Goal: Information Seeking & Learning: Check status

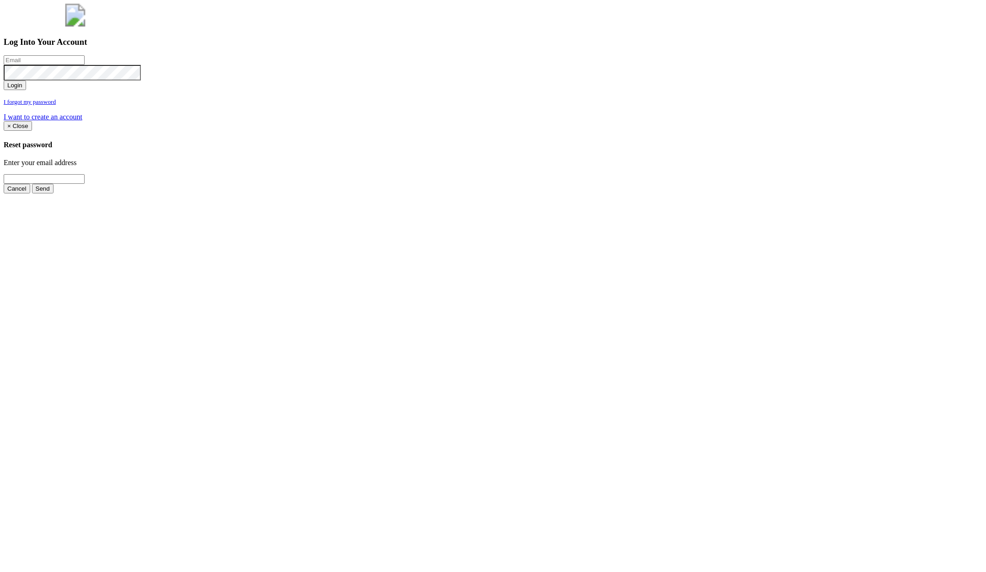
click at [85, 65] on input "email" at bounding box center [44, 60] width 81 height 10
type input "jimmy@pewtress.com"
click at [4, 80] on button "Login" at bounding box center [15, 85] width 22 height 10
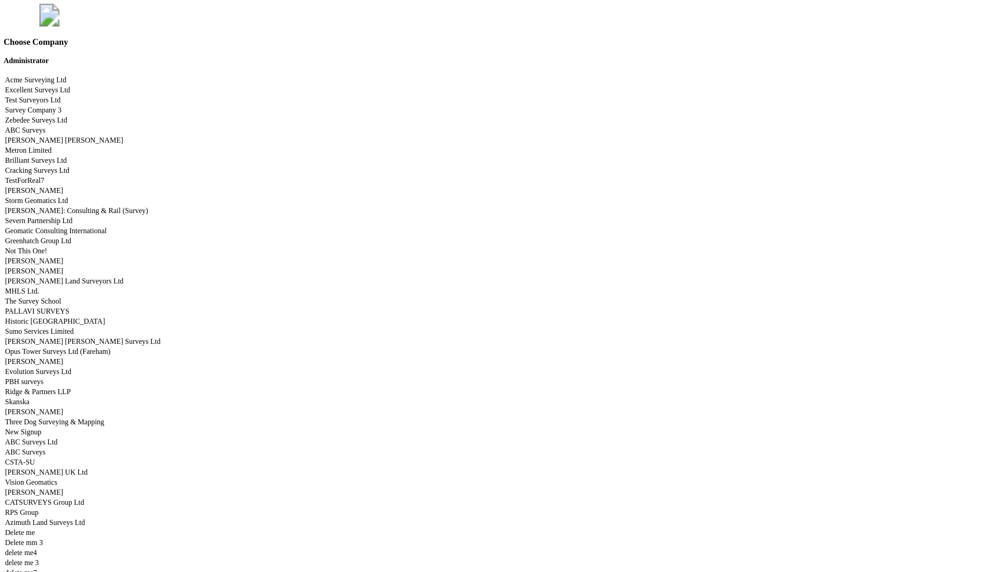
scroll to position [4521, 0]
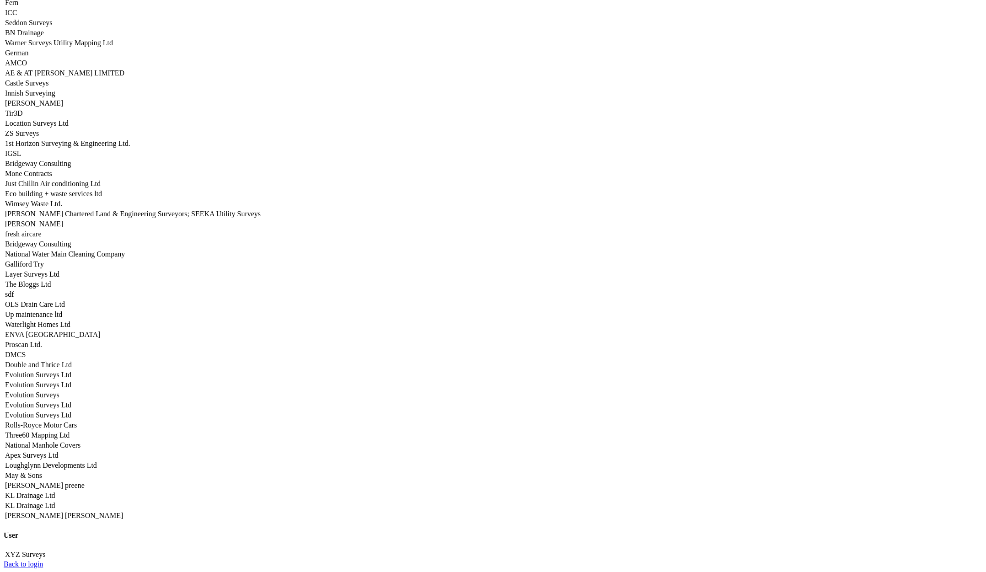
click at [58, 451] on link "Apex Surveys Ltd" at bounding box center [31, 455] width 53 height 8
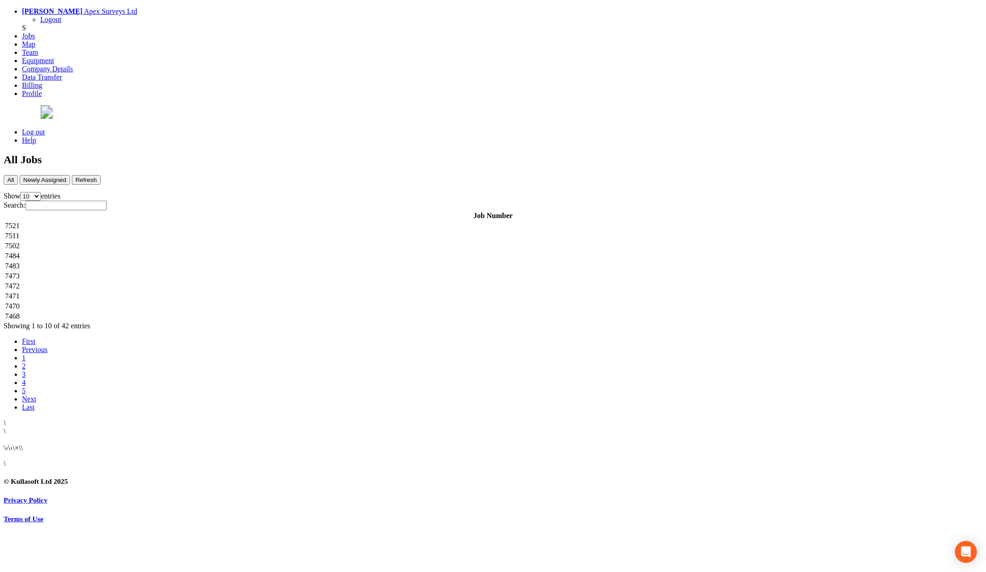
click at [235, 221] on td "7521" at bounding box center [493, 225] width 976 height 9
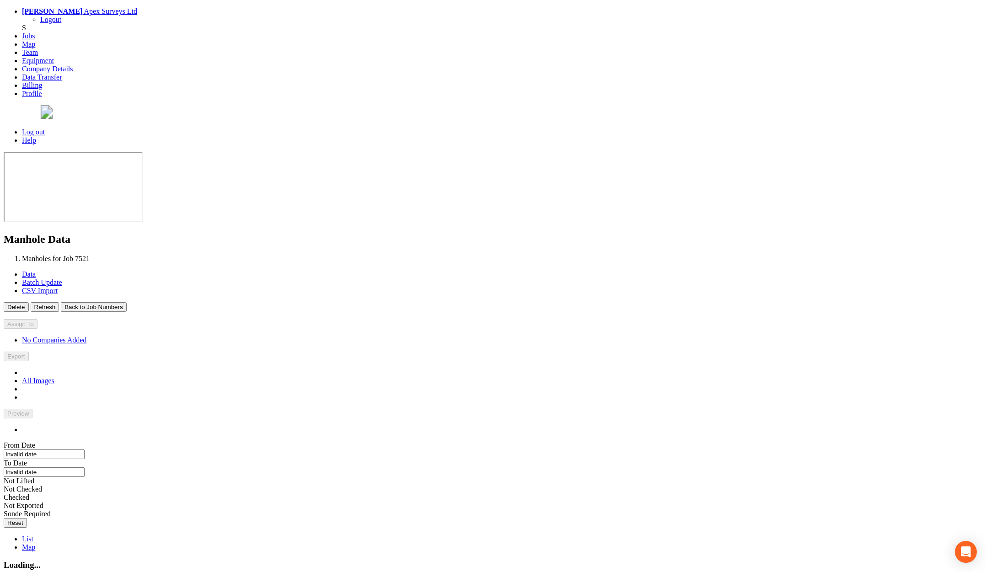
type input "[DATE]"
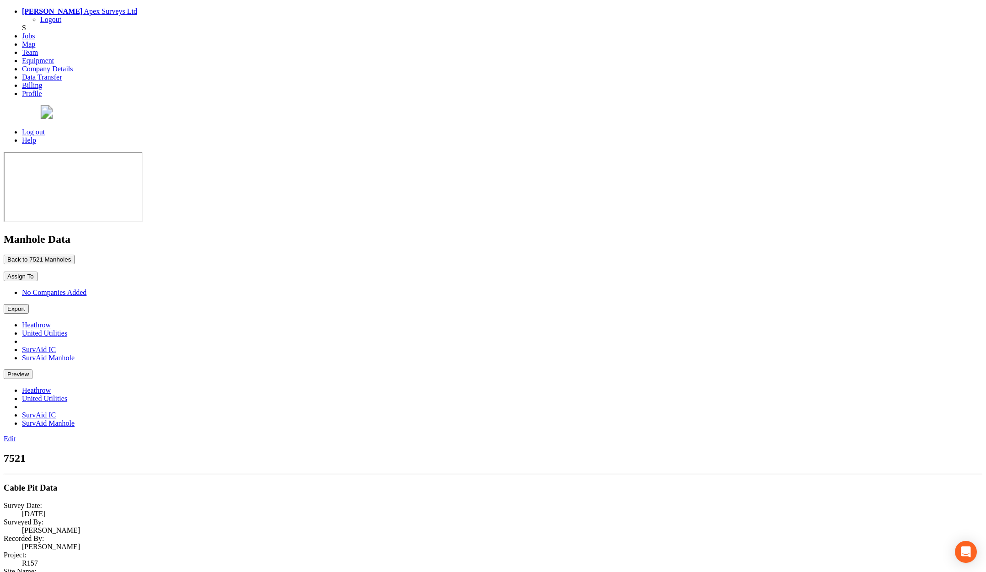
click at [45, 128] on link "Log out" at bounding box center [33, 132] width 23 height 8
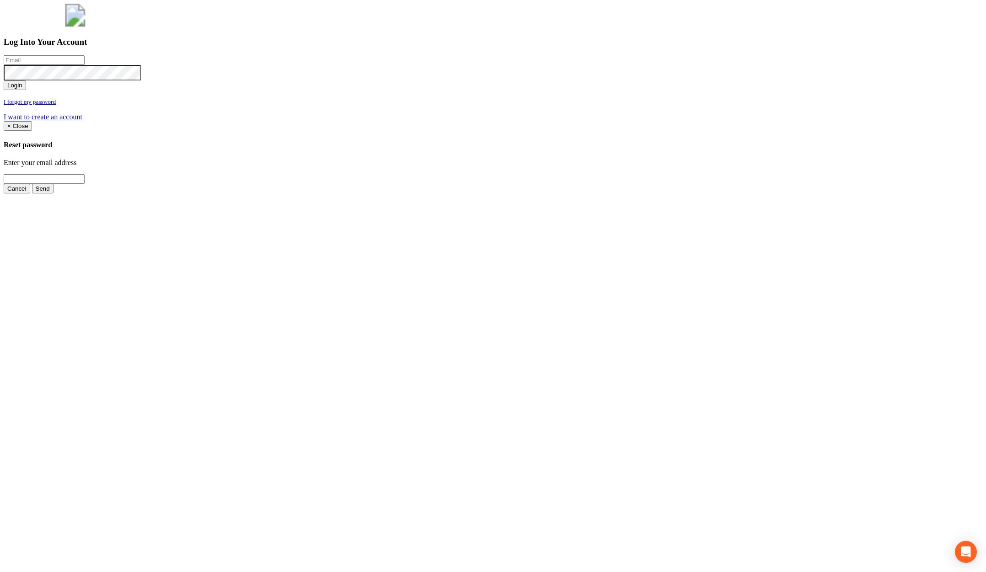
click at [85, 65] on input "email" at bounding box center [44, 60] width 81 height 10
type input "[PERSON_NAME][EMAIL_ADDRESS][PERSON_NAME][DOMAIN_NAME]"
click at [4, 80] on button "Login" at bounding box center [15, 85] width 22 height 10
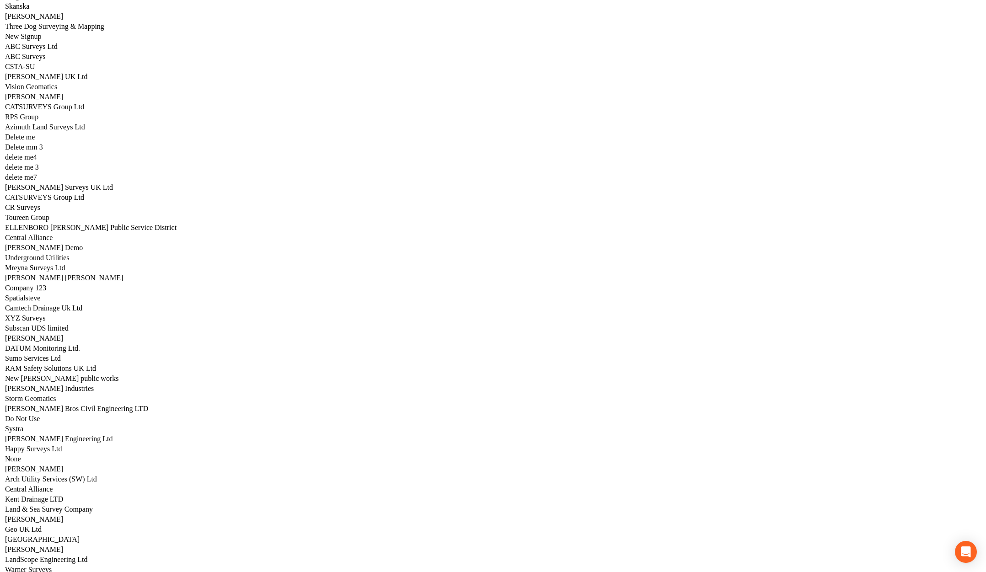
scroll to position [4521, 0]
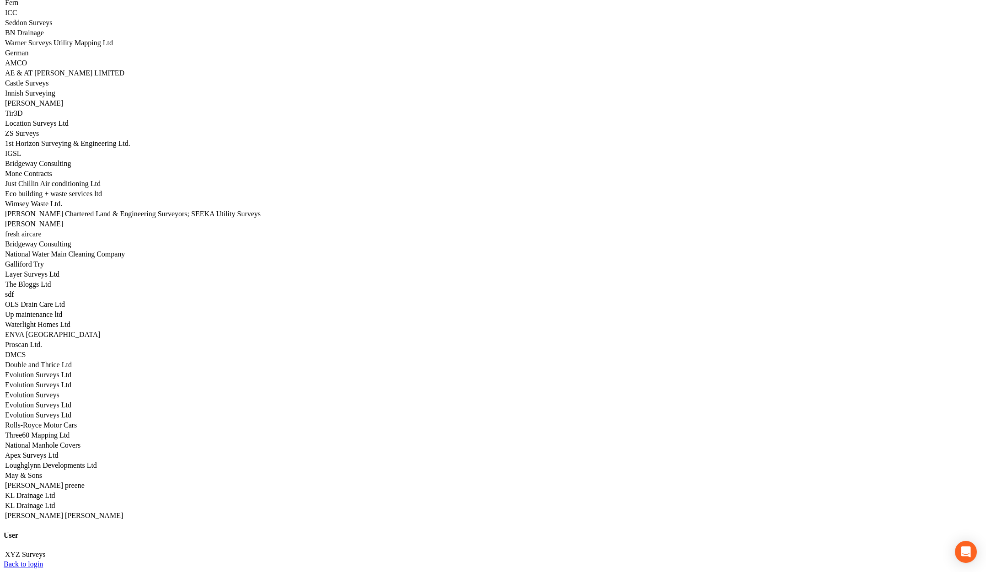
click at [69, 431] on link "Three60 Mapping Ltd" at bounding box center [37, 435] width 64 height 8
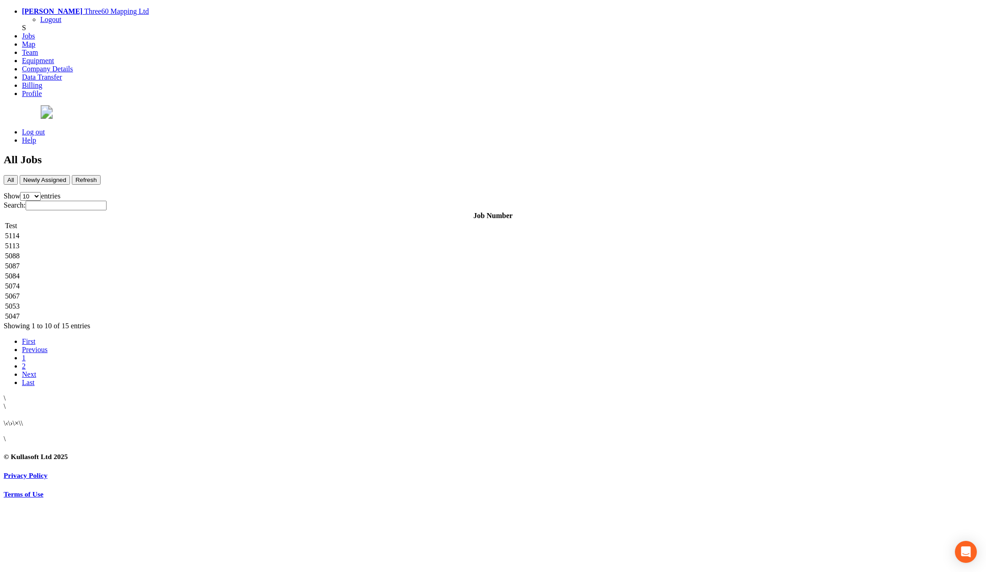
click at [221, 231] on td "5114" at bounding box center [493, 235] width 976 height 9
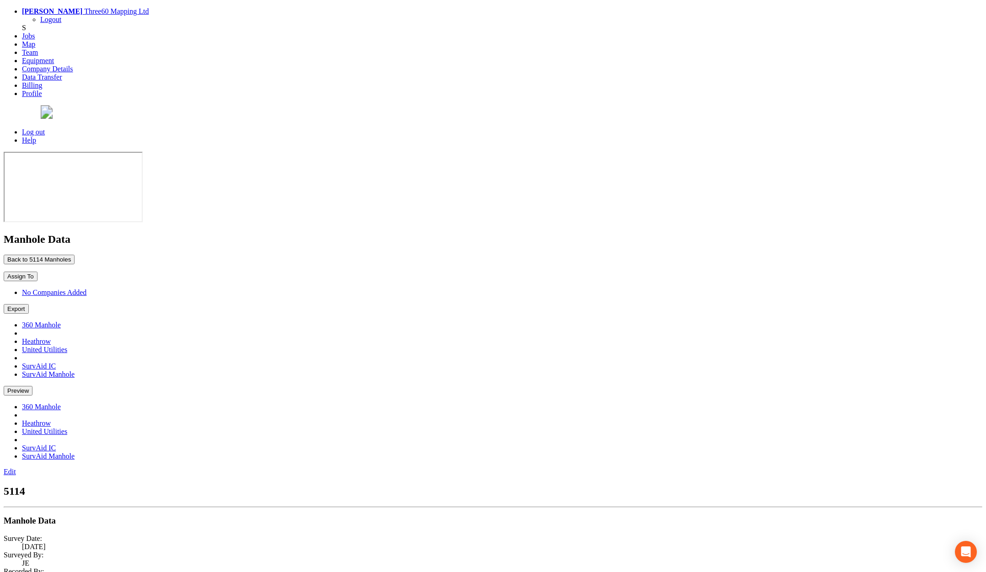
click at [75, 255] on button "Back to 5114 Manholes" at bounding box center [39, 260] width 71 height 10
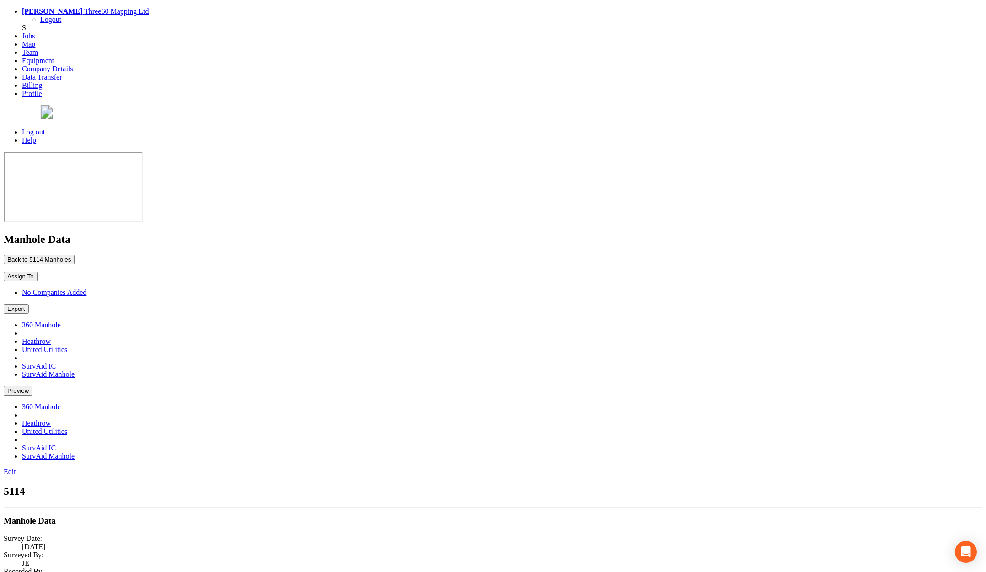
click at [75, 255] on button "Back to 5114 Manholes" at bounding box center [39, 260] width 71 height 10
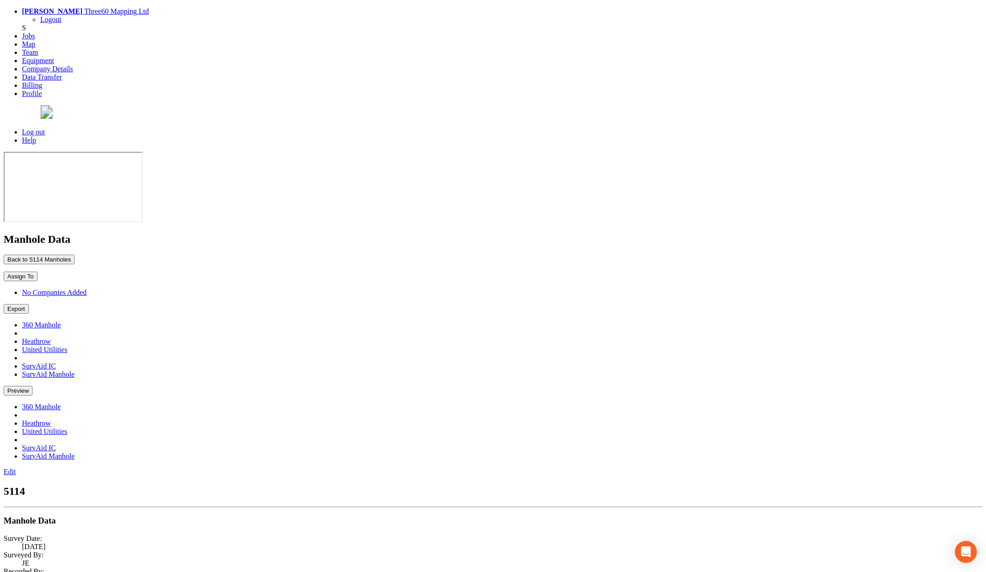
click at [75, 255] on button "Back to 5114 Manholes" at bounding box center [39, 260] width 71 height 10
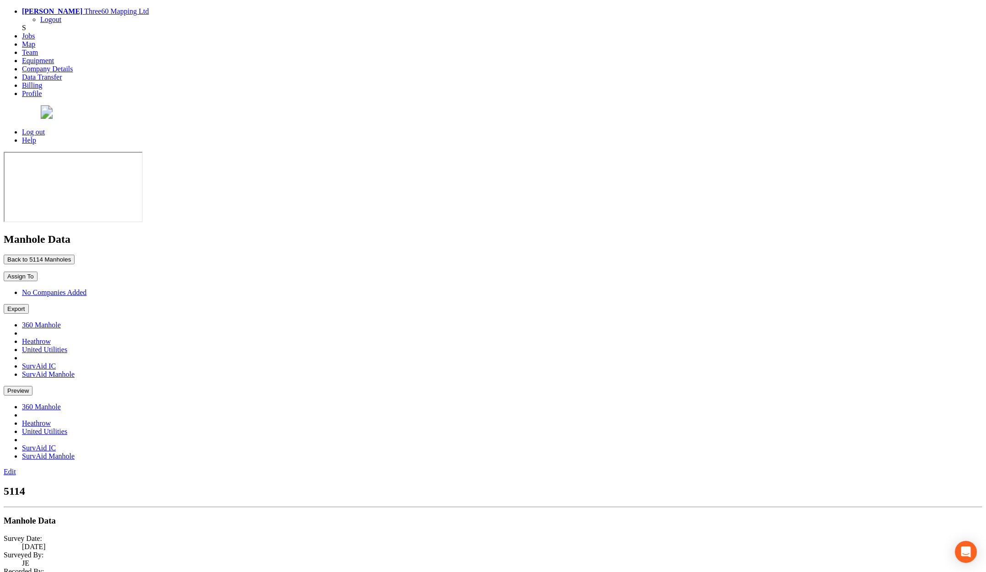
click at [185, 255] on p "Back to 5114 Manholes Back to Map" at bounding box center [493, 260] width 978 height 10
click at [75, 255] on button "Back to 5114 Manholes" at bounding box center [39, 260] width 71 height 10
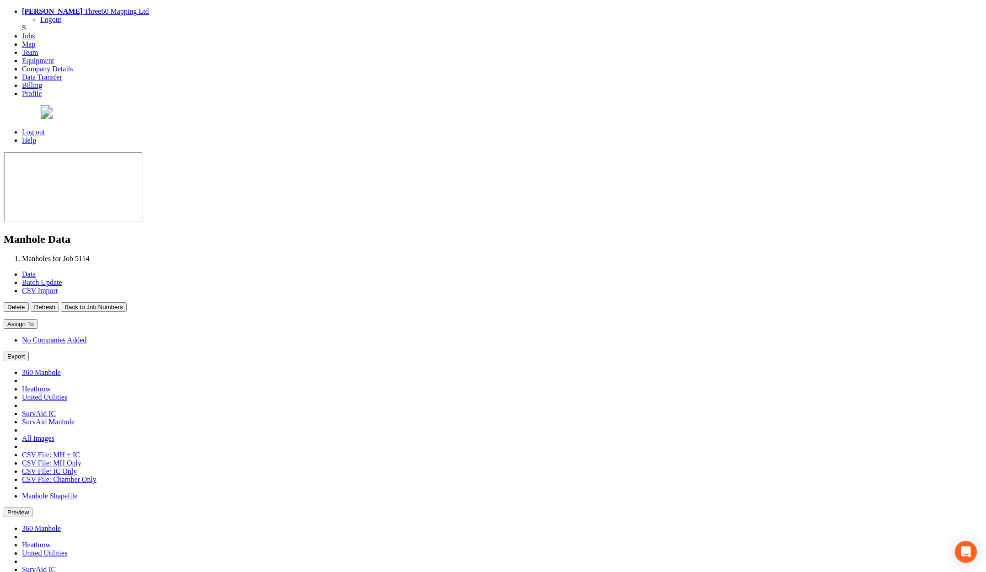
click at [126, 302] on button "Back to Job Numbers" at bounding box center [93, 307] width 65 height 10
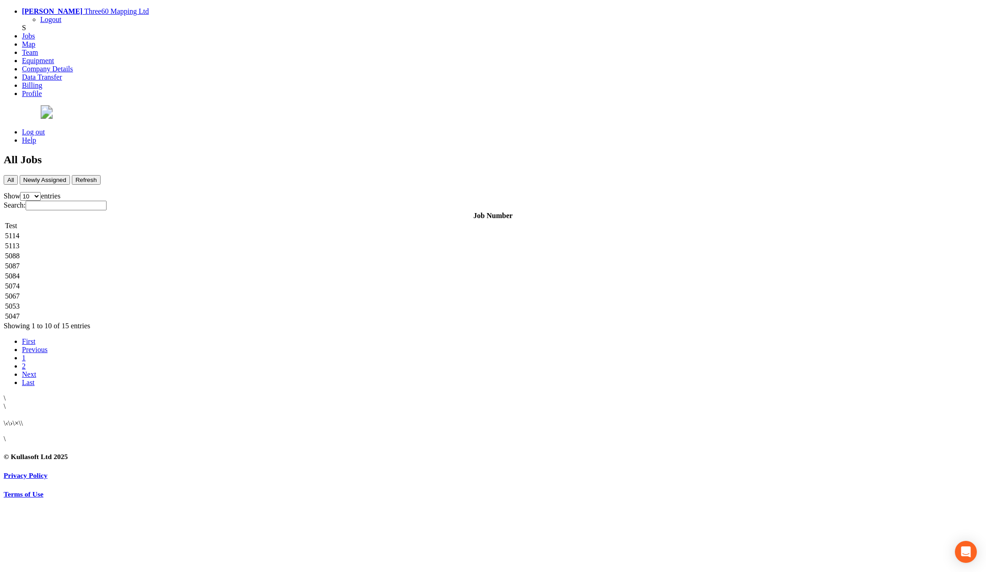
click at [211, 241] on td "5113" at bounding box center [493, 245] width 976 height 9
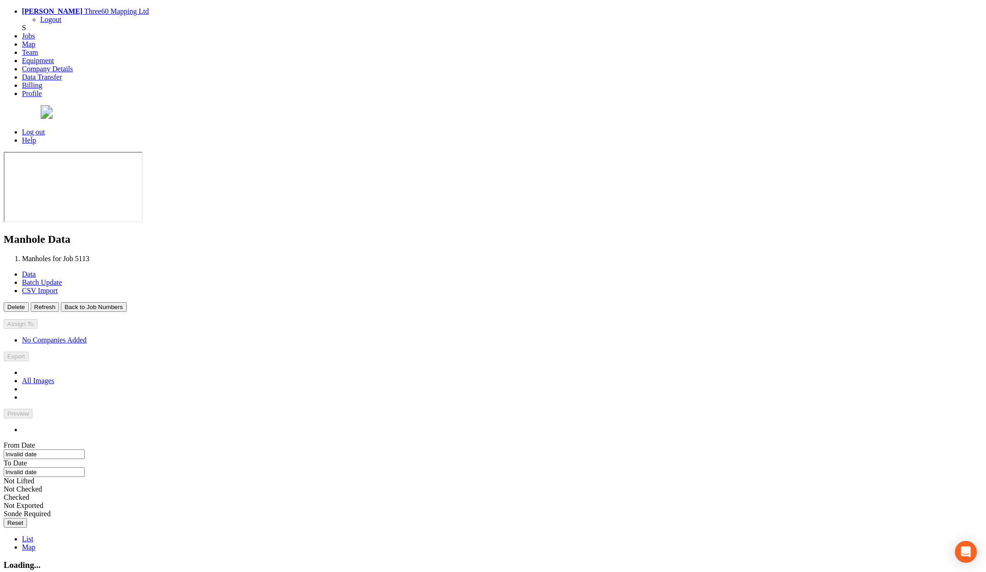
type input "25/09/2025"
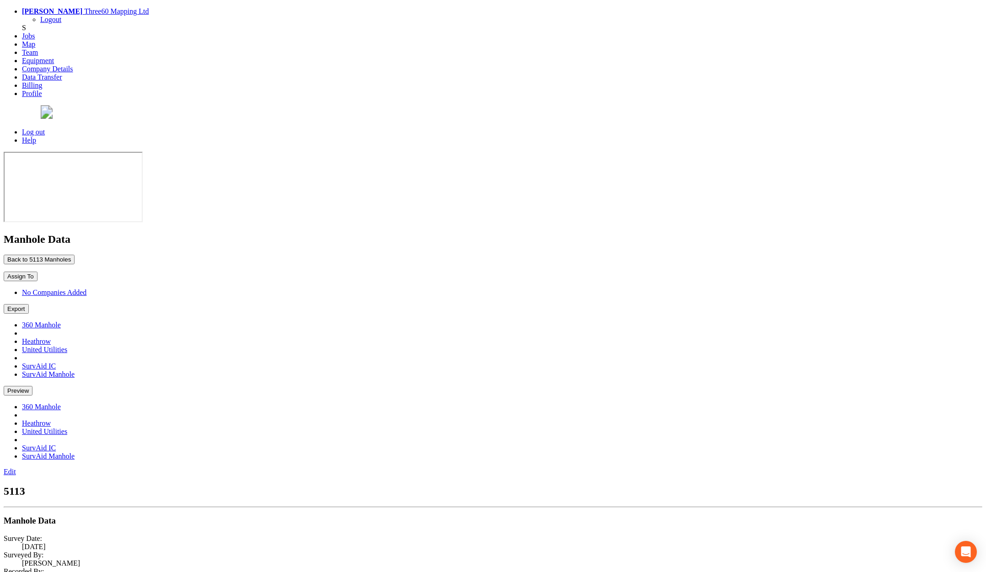
click at [75, 255] on button "Back to 5113 Manholes" at bounding box center [39, 260] width 71 height 10
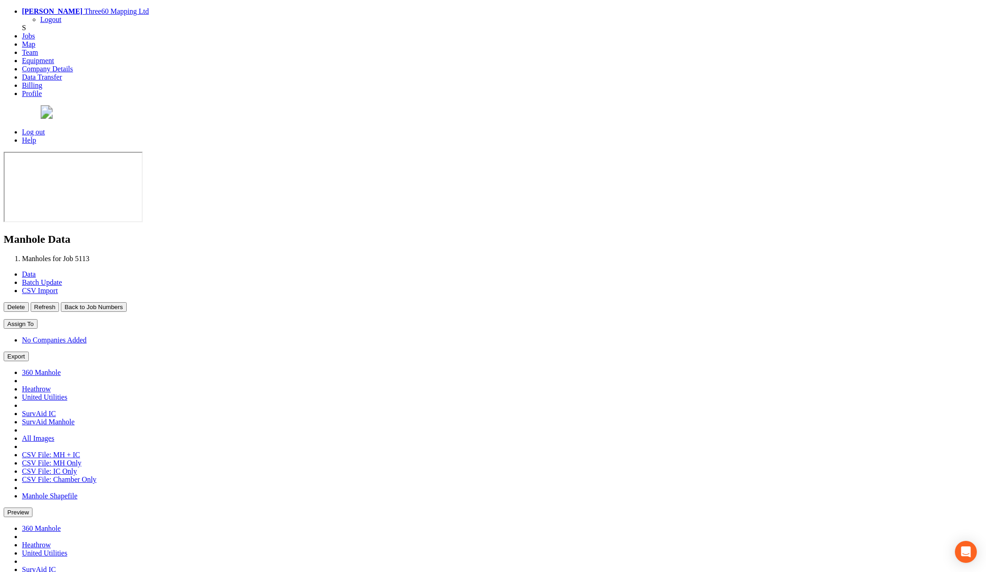
click at [126, 302] on button "Back to Job Numbers" at bounding box center [93, 307] width 65 height 10
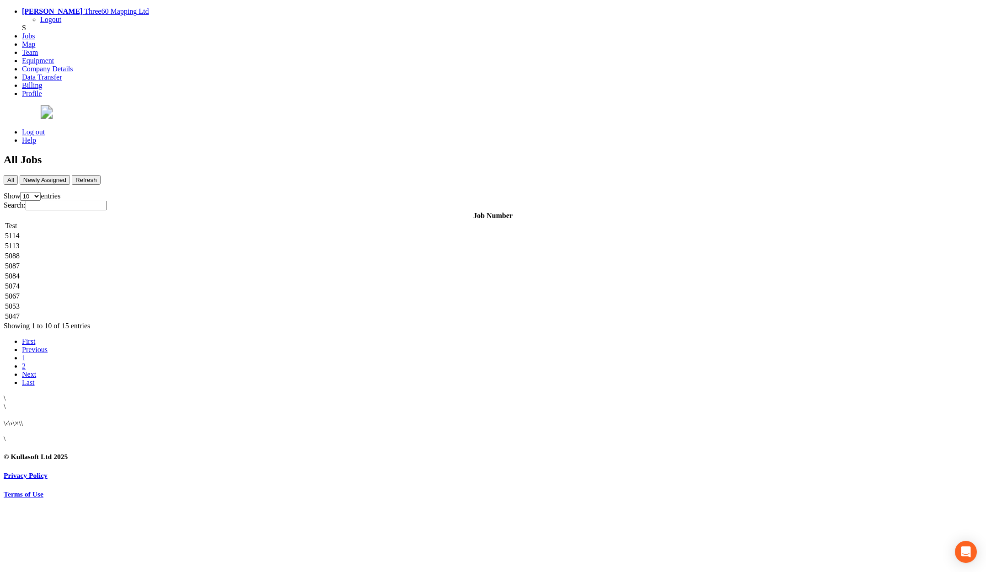
click at [195, 251] on td "5088" at bounding box center [493, 255] width 976 height 9
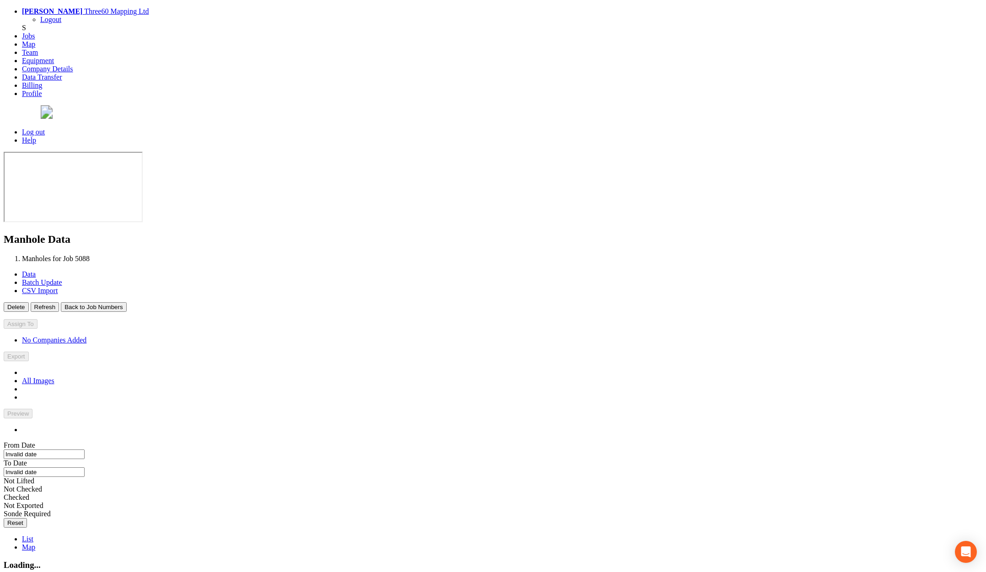
type input "03/09/2025"
type input "04/09/2025"
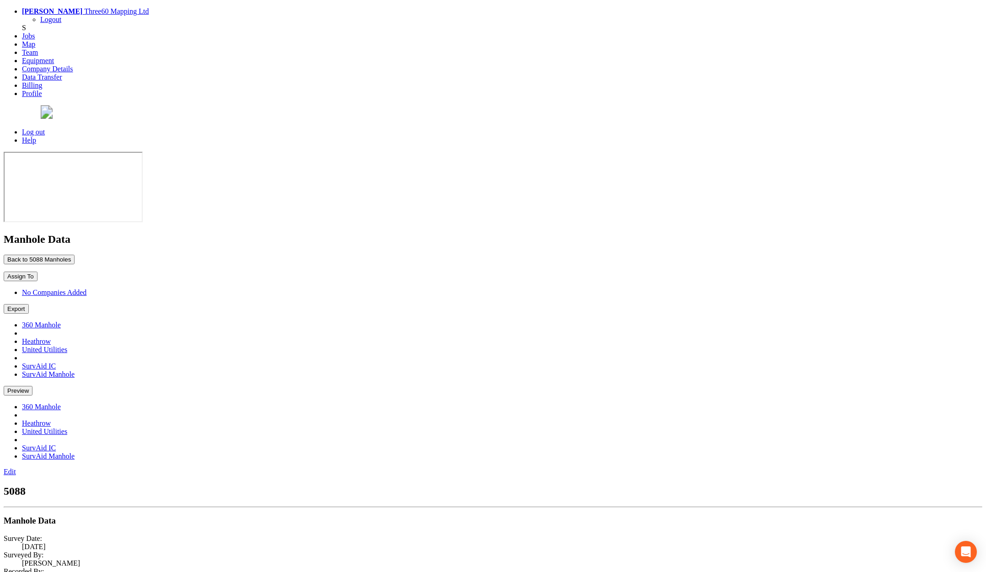
click at [75, 255] on button "Back to 5088 Manholes" at bounding box center [39, 260] width 71 height 10
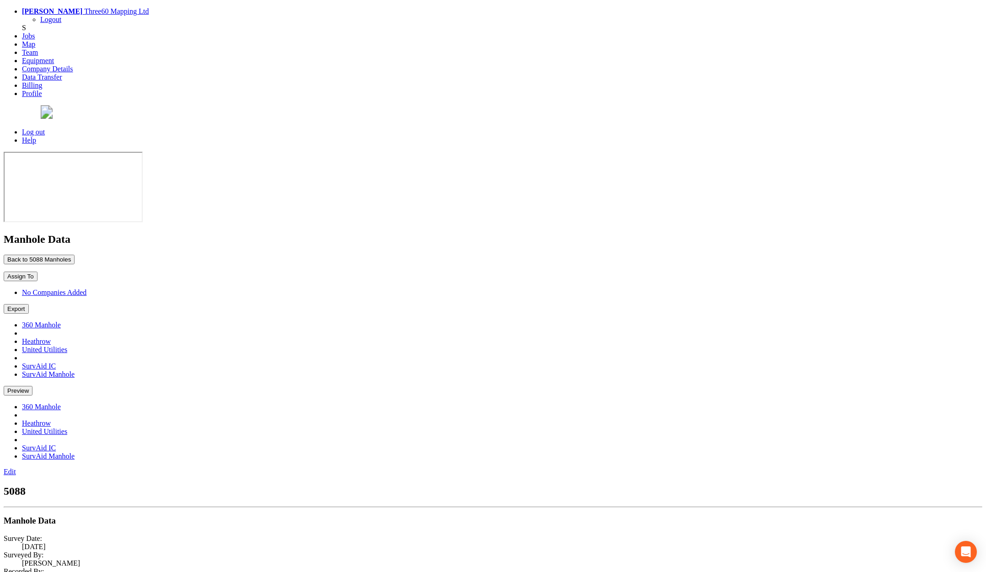
click at [75, 255] on button "Back to 5088 Manholes" at bounding box center [39, 260] width 71 height 10
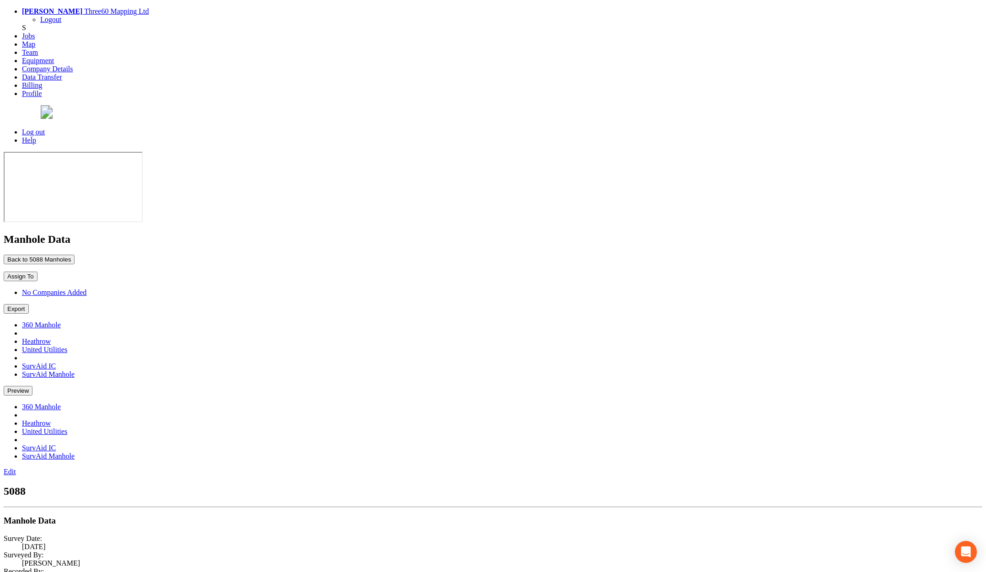
click at [75, 255] on button "Back to 5088 Manholes" at bounding box center [39, 260] width 71 height 10
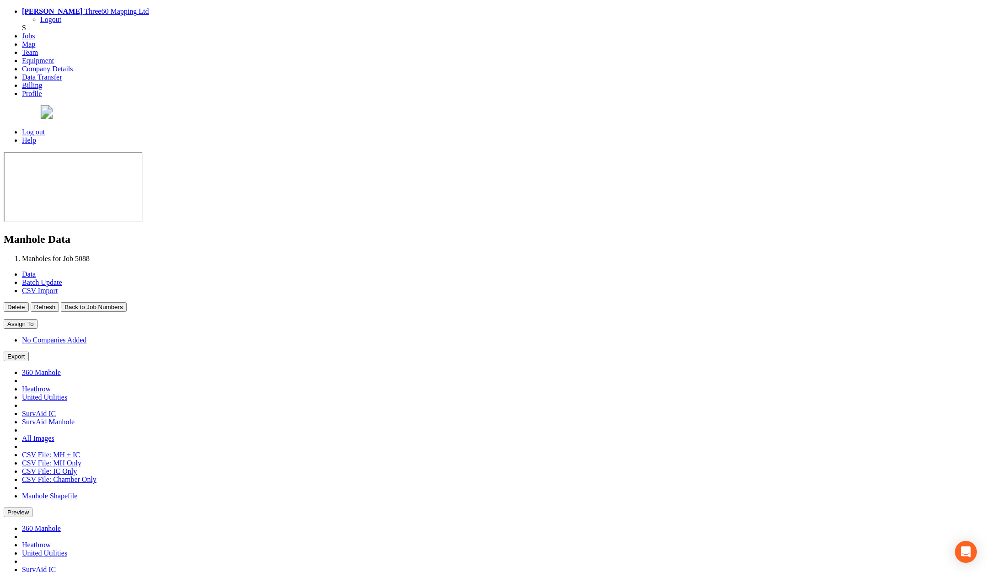
click at [126, 302] on button "Back to Job Numbers" at bounding box center [93, 307] width 65 height 10
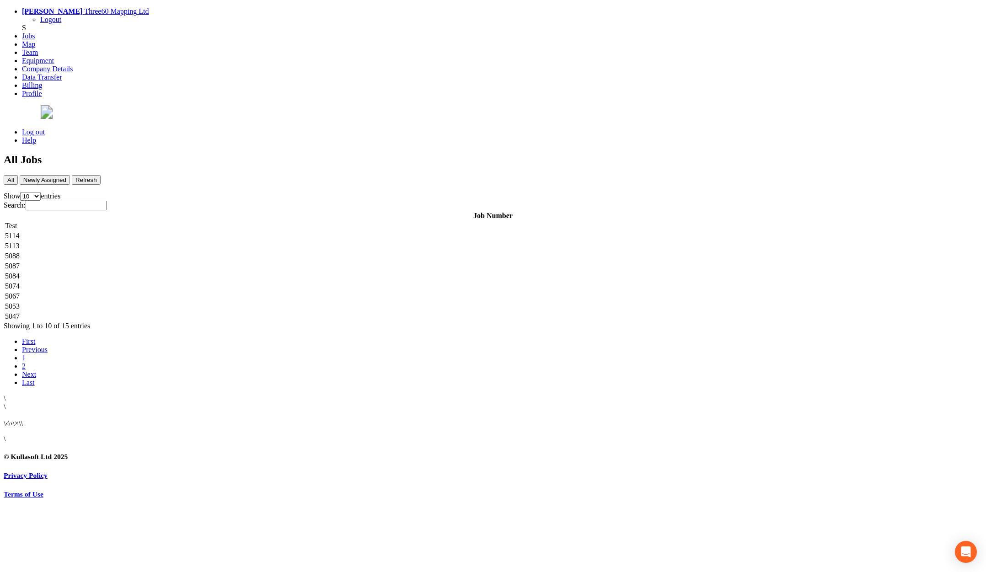
click at [180, 312] on td "5047" at bounding box center [493, 316] width 976 height 9
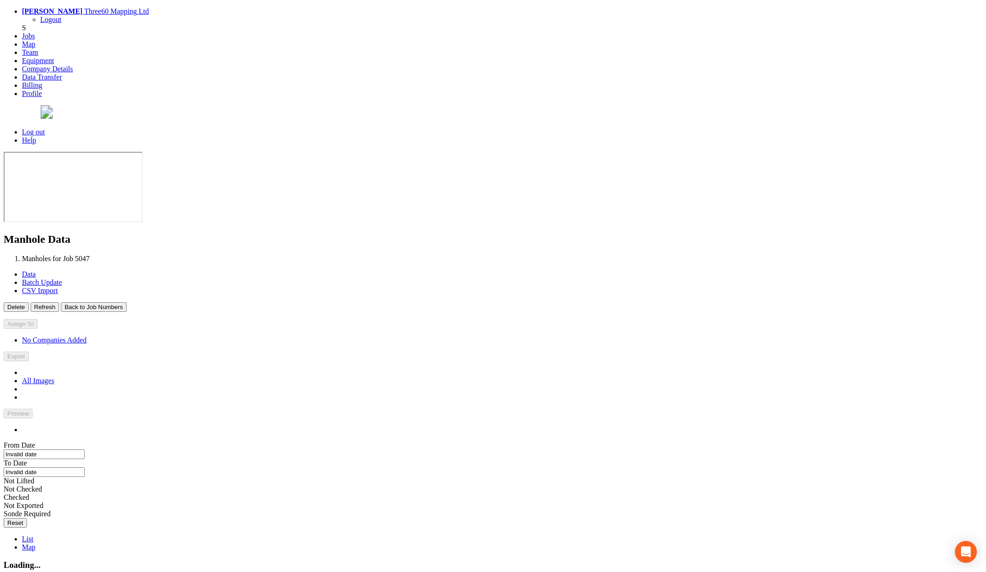
type input "31/07/2025"
type input "01/08/2025"
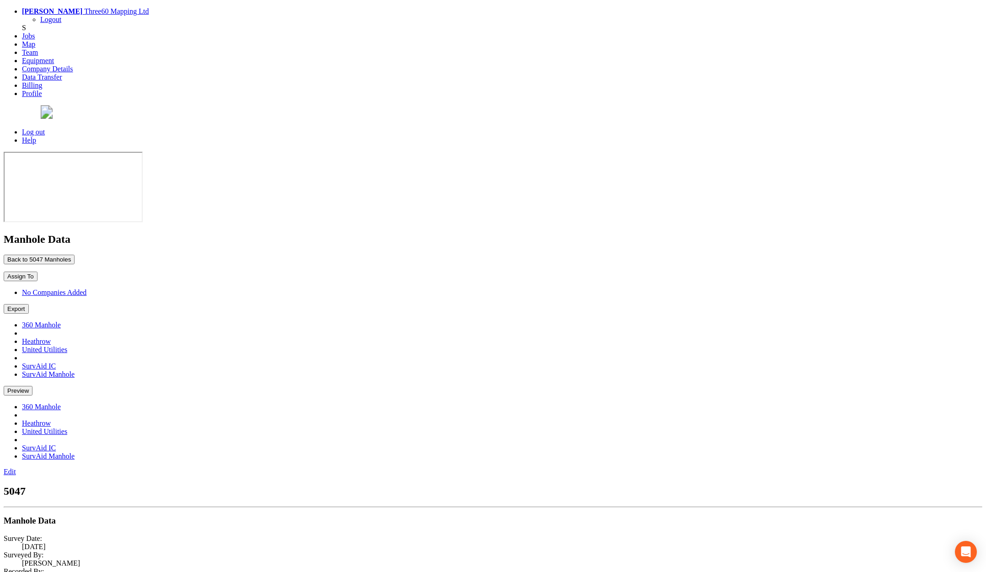
click at [45, 128] on link "Log out" at bounding box center [33, 132] width 23 height 8
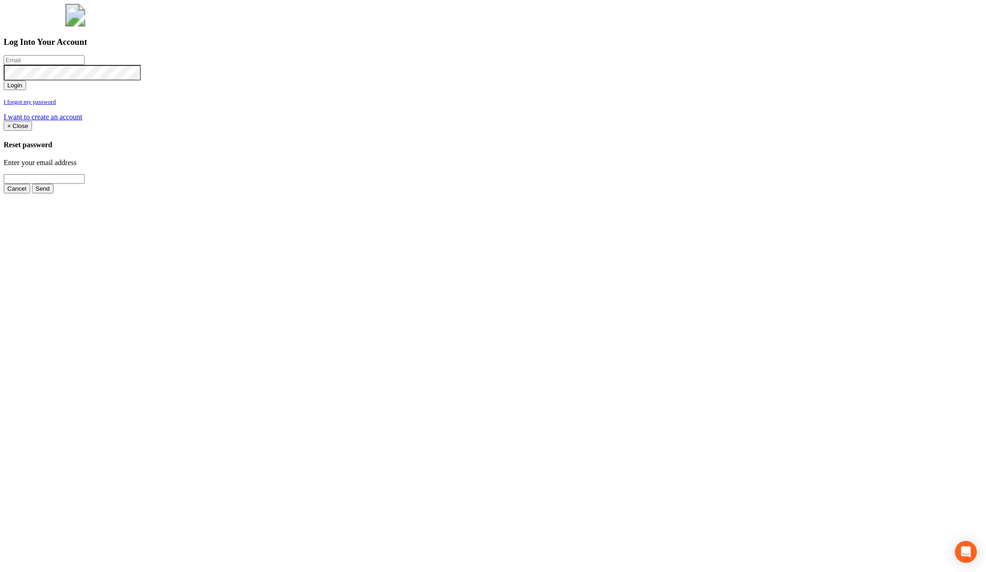
click at [85, 65] on input "email" at bounding box center [44, 60] width 81 height 10
type input "[PERSON_NAME][EMAIL_ADDRESS][PERSON_NAME][DOMAIN_NAME]"
click at [4, 80] on button "Login" at bounding box center [15, 85] width 22 height 10
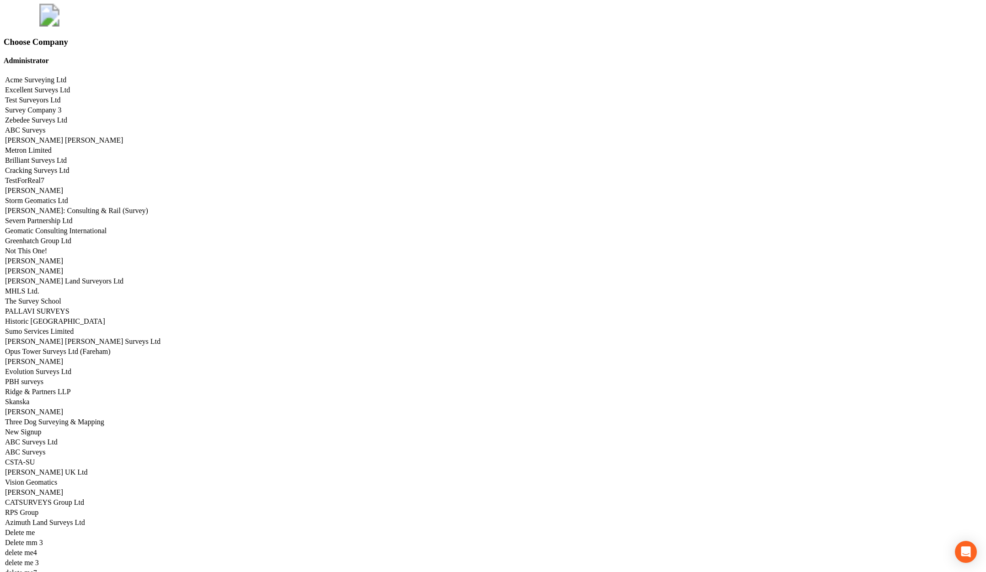
scroll to position [4521, 0]
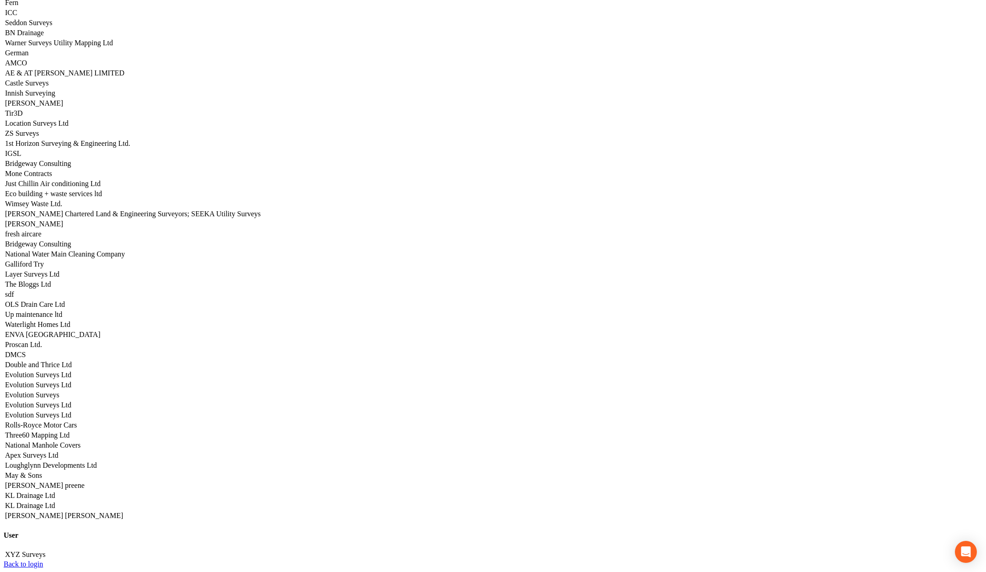
click at [58, 451] on link "Apex Surveys Ltd" at bounding box center [31, 455] width 53 height 8
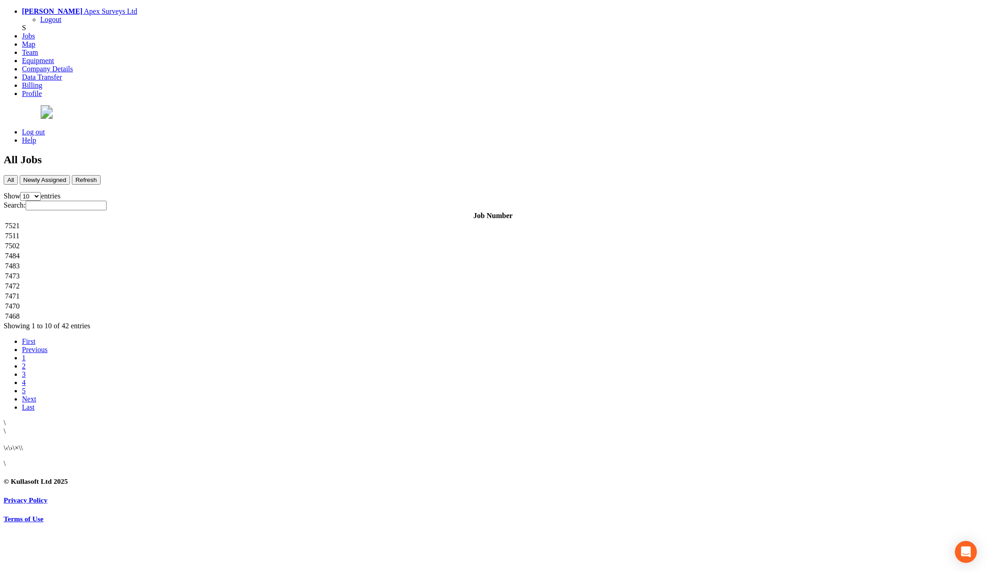
click at [254, 221] on td "7521" at bounding box center [493, 225] width 976 height 9
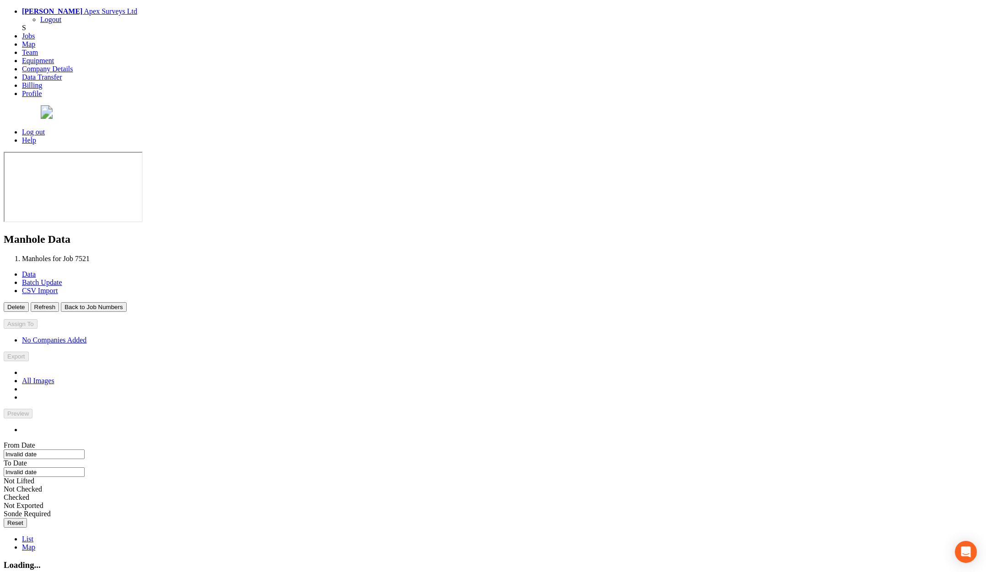
type input "[DATE]"
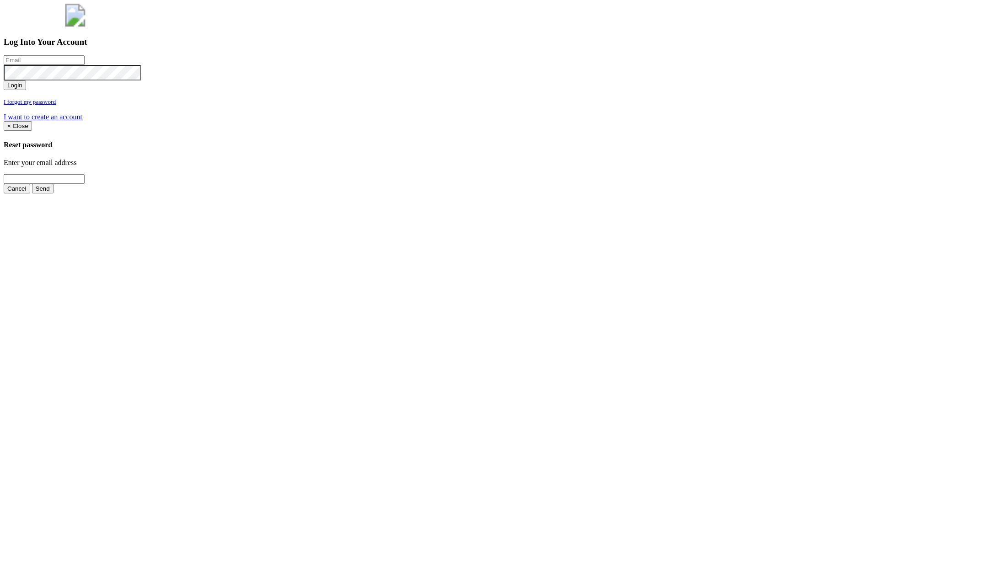
click at [85, 65] on input "email" at bounding box center [44, 60] width 81 height 10
type input "[PERSON_NAME]"
click at [85, 65] on input "email" at bounding box center [44, 60] width 81 height 10
type input "[PERSON_NAME][EMAIL_ADDRESS][PERSON_NAME][DOMAIN_NAME]"
click at [4, 80] on button "Login" at bounding box center [15, 85] width 22 height 10
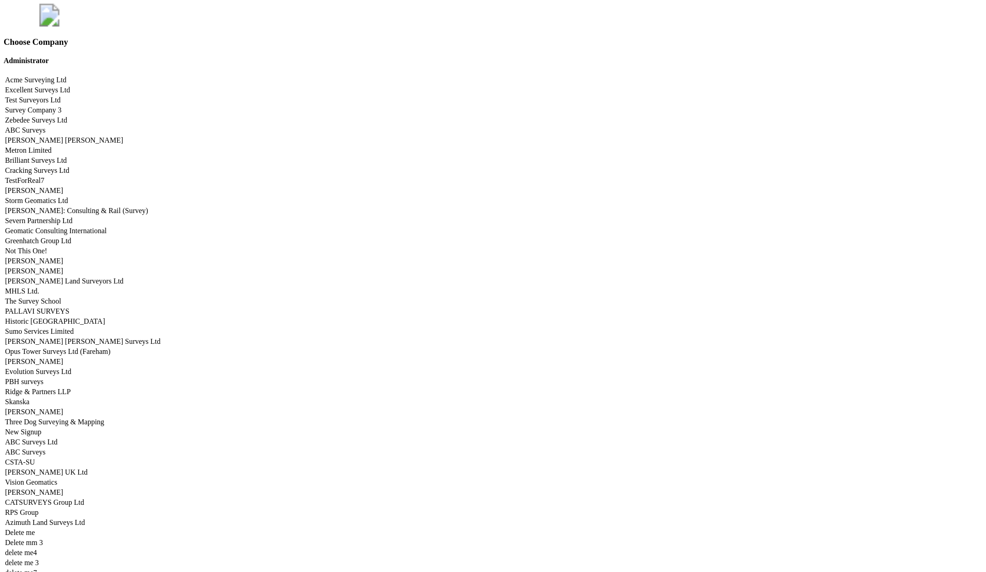
scroll to position [4521, 0]
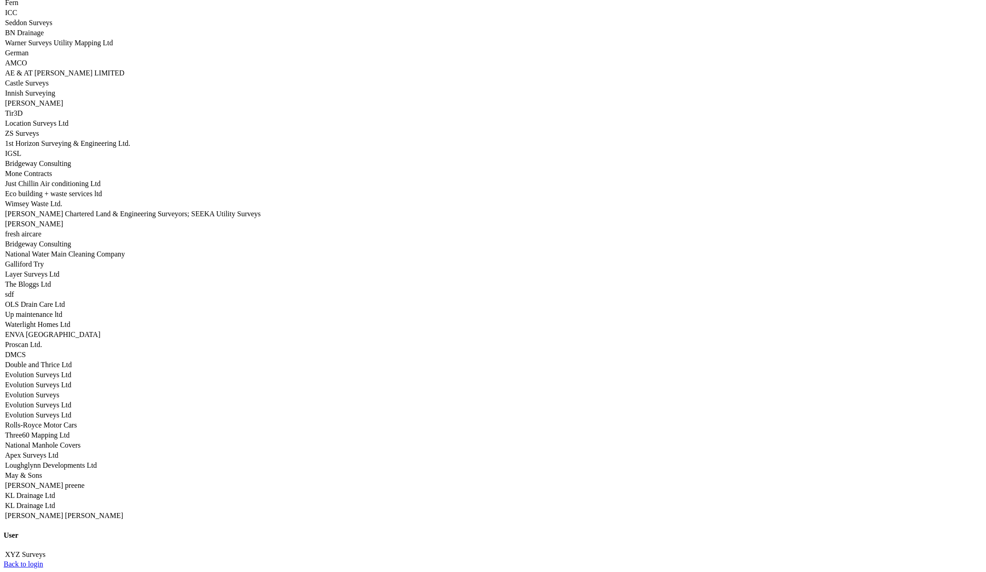
click at [58, 451] on link "Apex Surveys Ltd" at bounding box center [31, 455] width 53 height 8
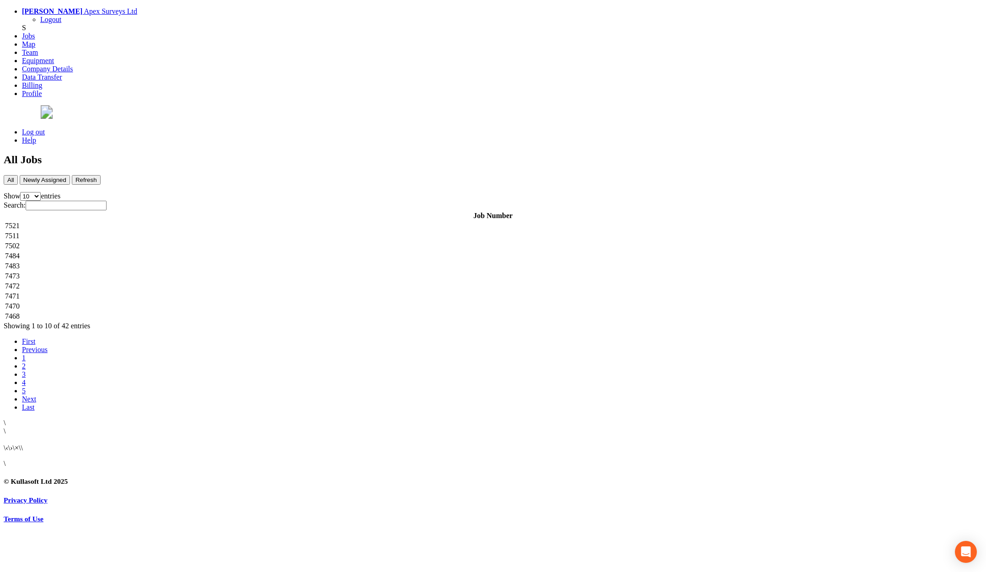
click at [173, 221] on td "7521" at bounding box center [493, 225] width 976 height 9
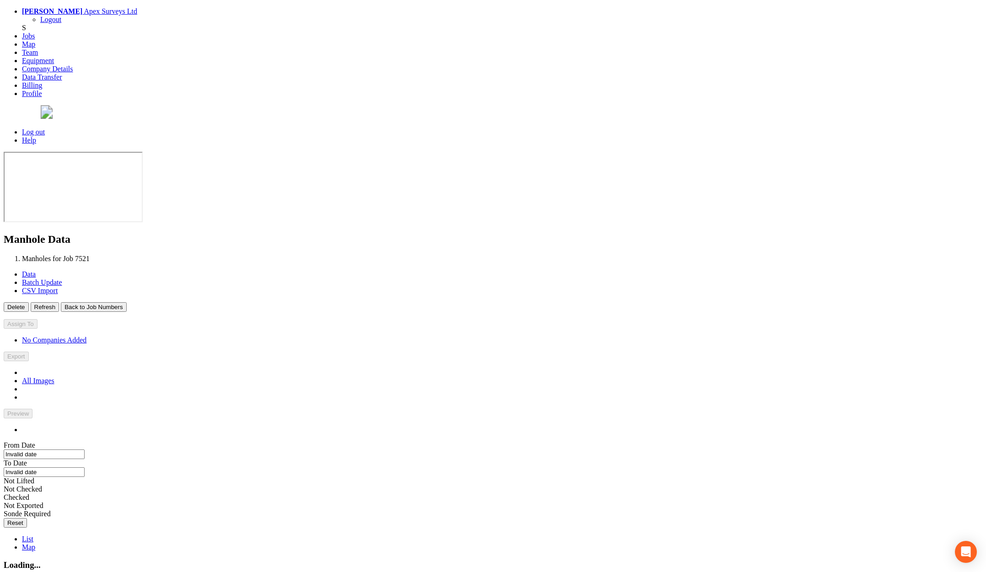
type input "[DATE]"
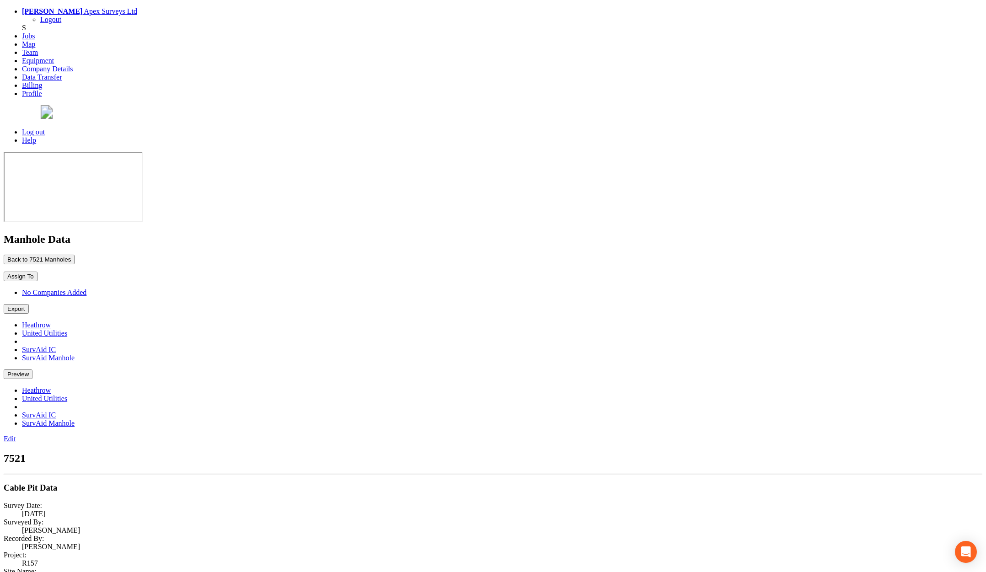
click at [75, 255] on button "Back to 7521 Manholes" at bounding box center [39, 260] width 71 height 10
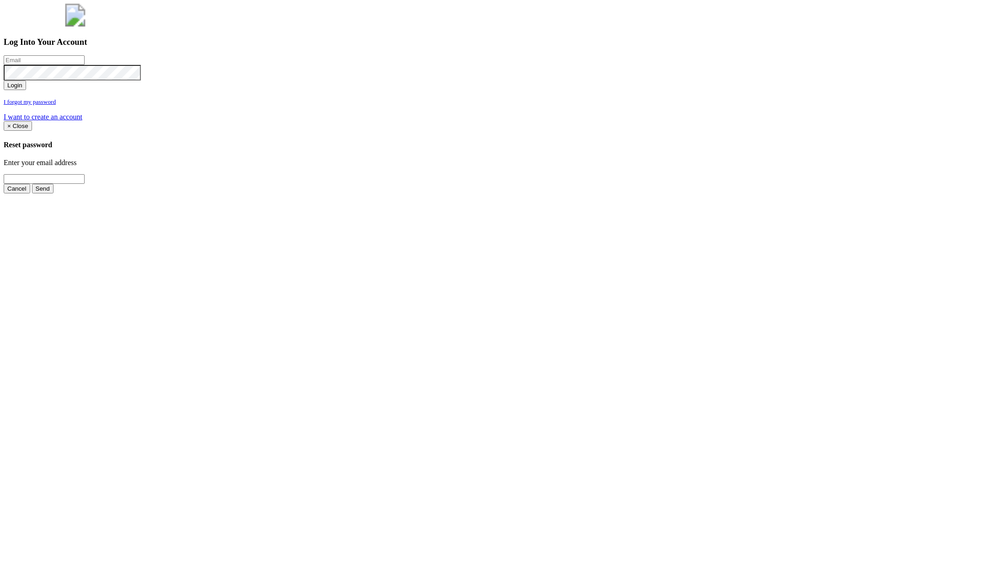
click at [85, 65] on input "email" at bounding box center [44, 60] width 81 height 10
type input "[PERSON_NAME][EMAIL_ADDRESS][PERSON_NAME][DOMAIN_NAME]"
click at [4, 80] on button "Login" at bounding box center [15, 85] width 22 height 10
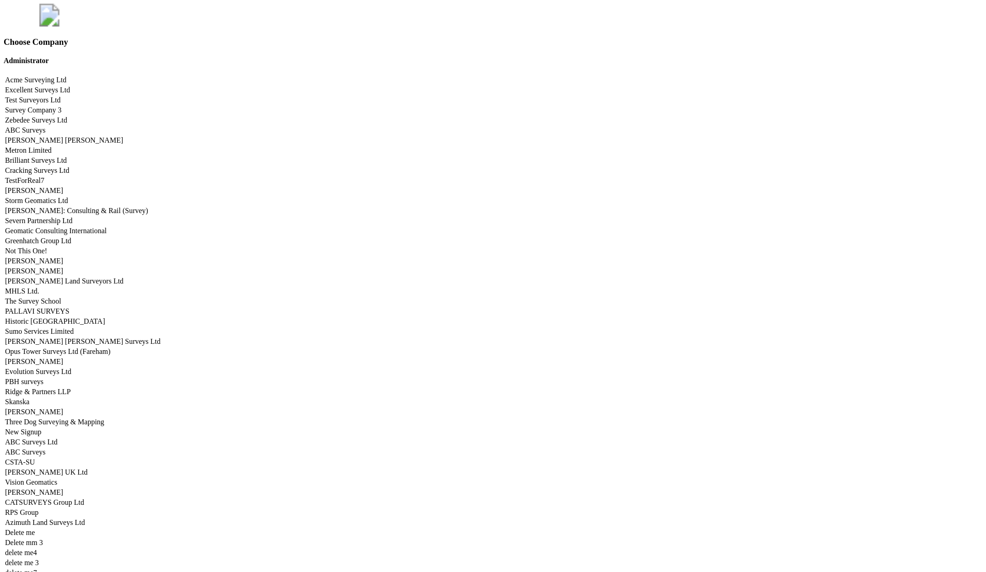
scroll to position [4521, 0]
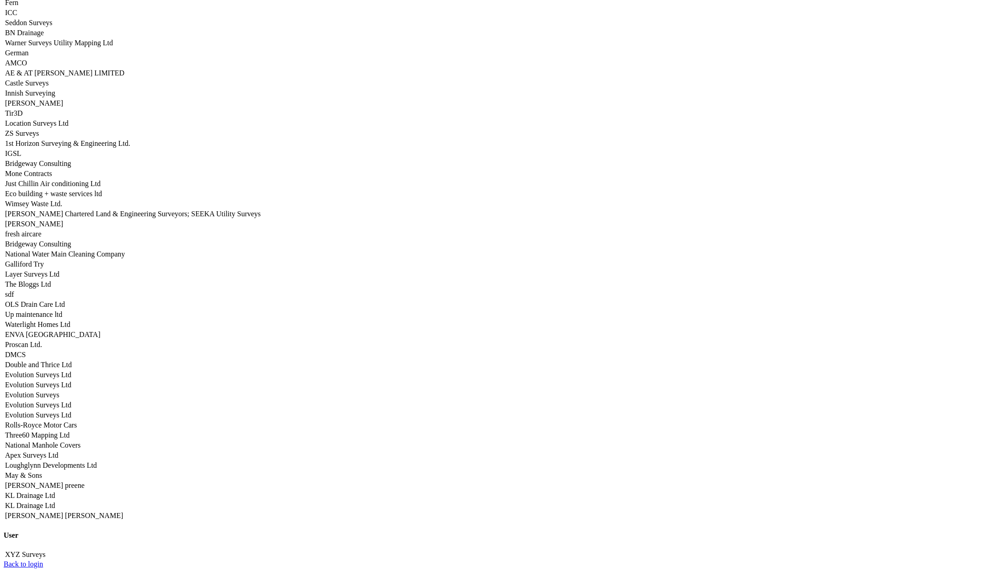
click at [58, 451] on link "Apex Surveys Ltd" at bounding box center [31, 455] width 53 height 8
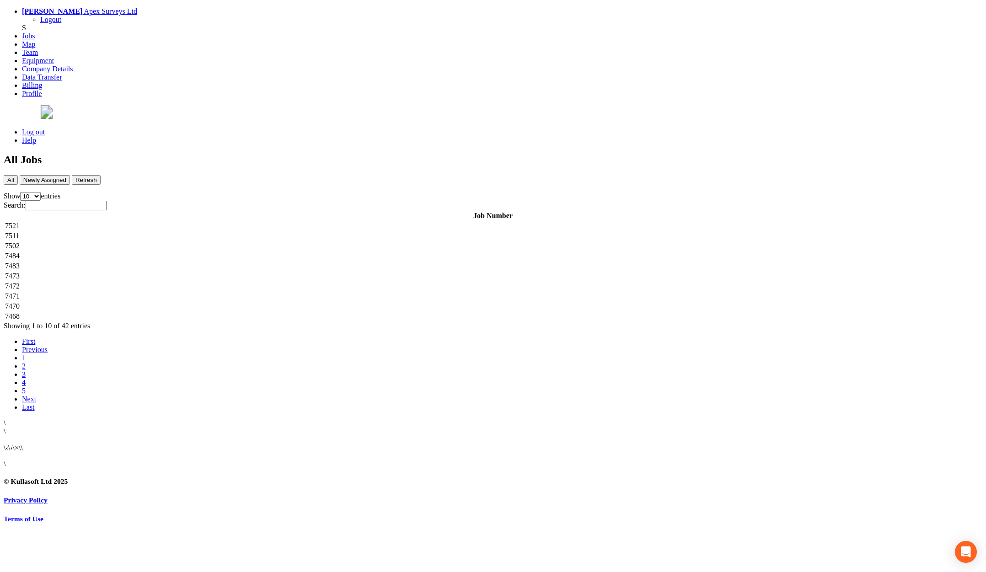
click at [286, 231] on td "7511" at bounding box center [493, 235] width 976 height 9
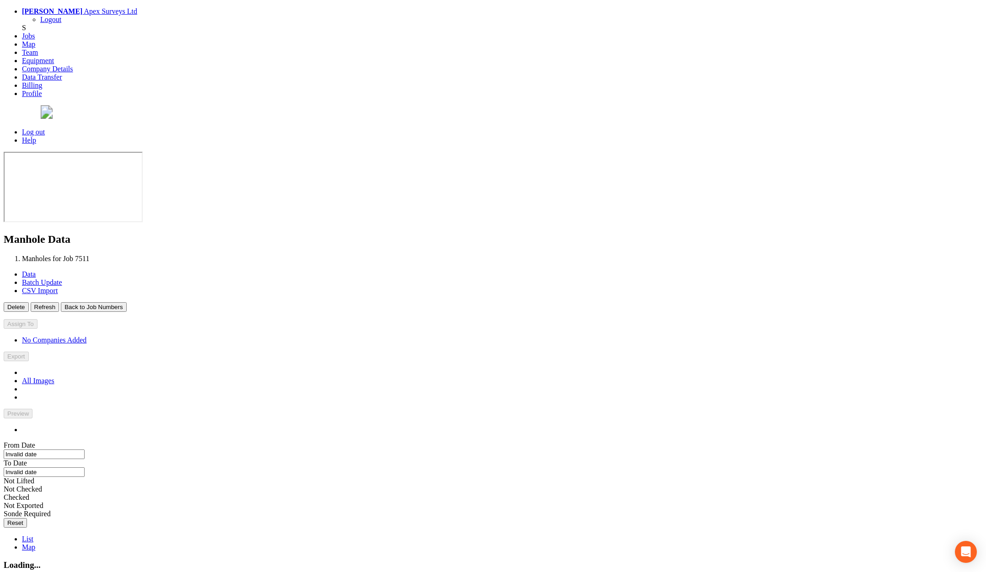
type input "[DATE]"
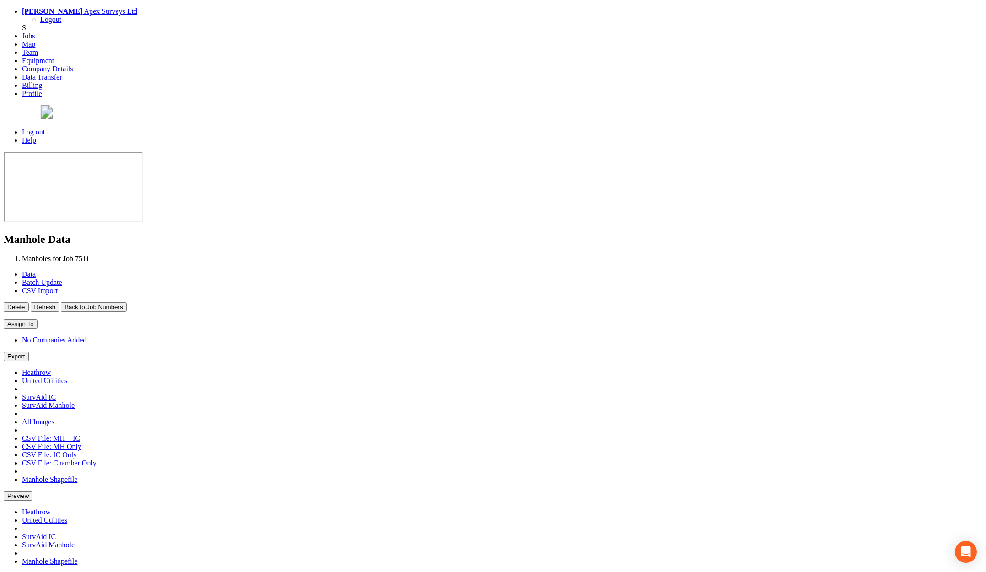
click at [126, 302] on button "Back to Job Numbers" at bounding box center [93, 307] width 65 height 10
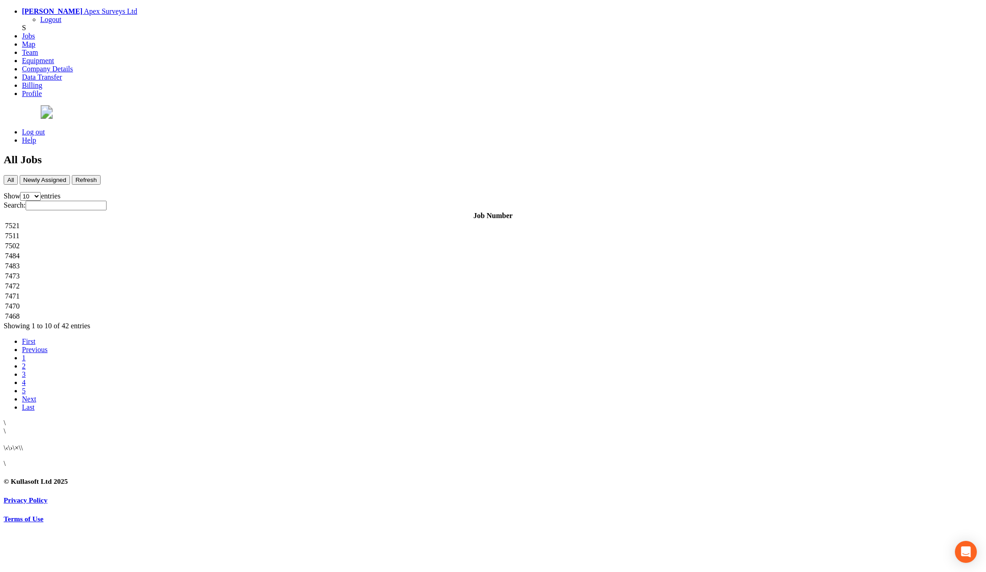
click at [235, 221] on td "7521" at bounding box center [493, 225] width 976 height 9
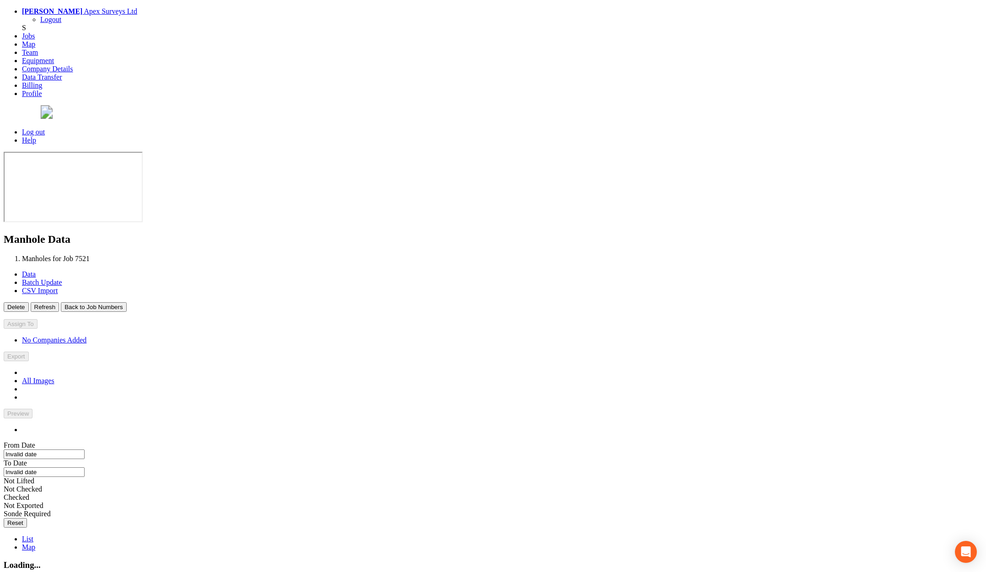
type input "[DATE]"
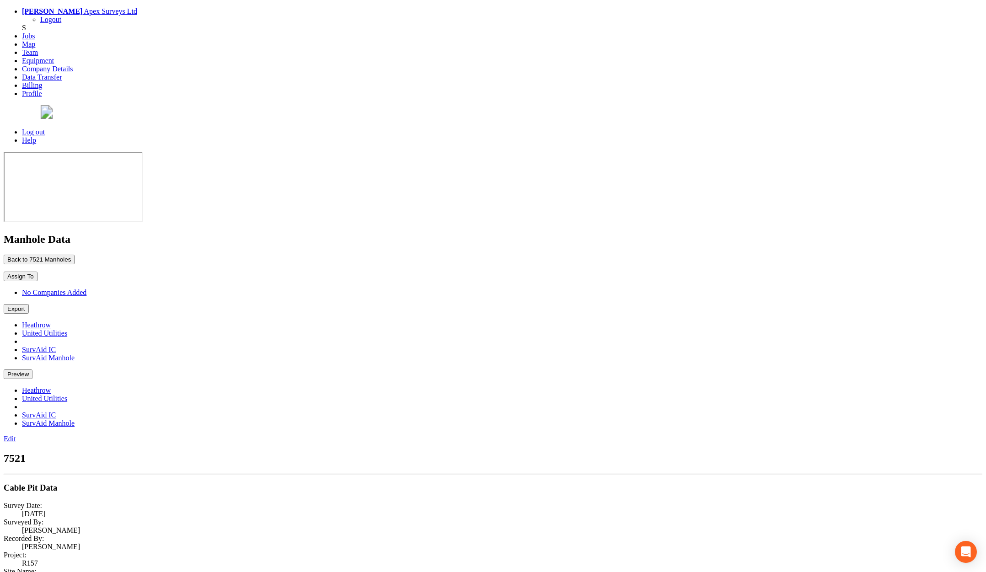
click at [75, 255] on button "Back to 7521 Manholes" at bounding box center [39, 260] width 71 height 10
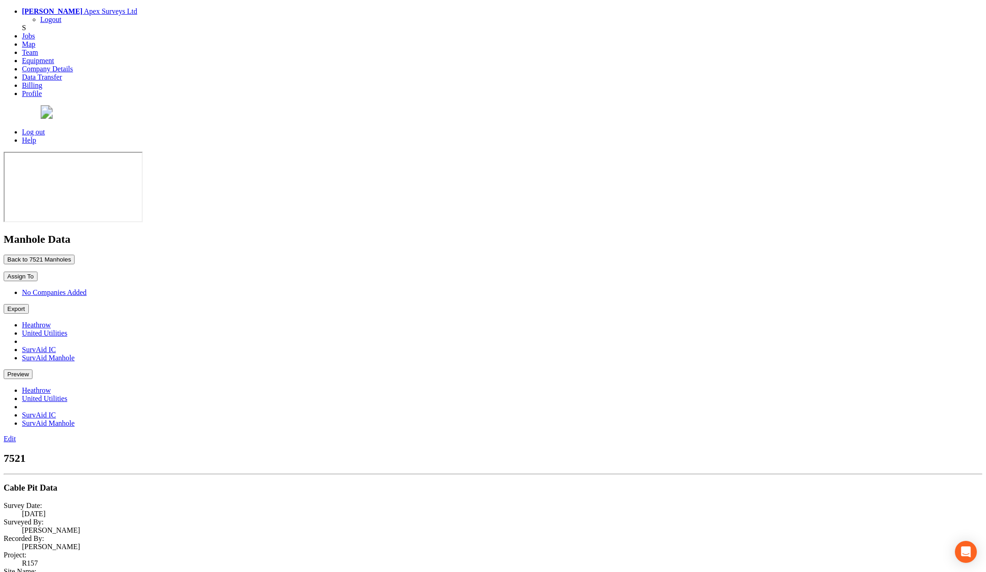
click at [45, 128] on link "Log out" at bounding box center [33, 132] width 23 height 8
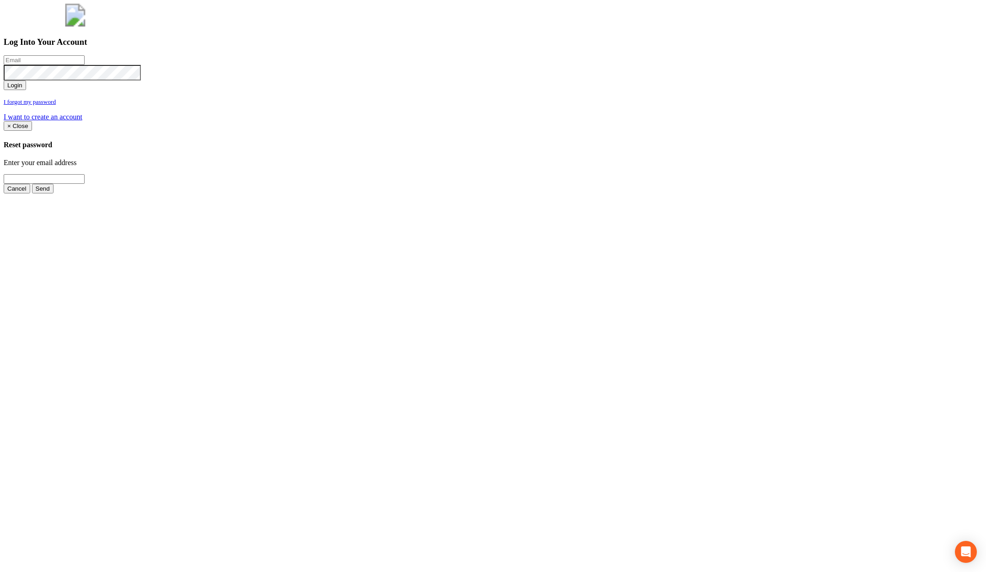
click at [85, 65] on input "email" at bounding box center [44, 60] width 81 height 10
type input "a@[DOMAIN_NAME]"
click at [4, 80] on button "Login" at bounding box center [15, 85] width 22 height 10
